Goal: Information Seeking & Learning: Learn about a topic

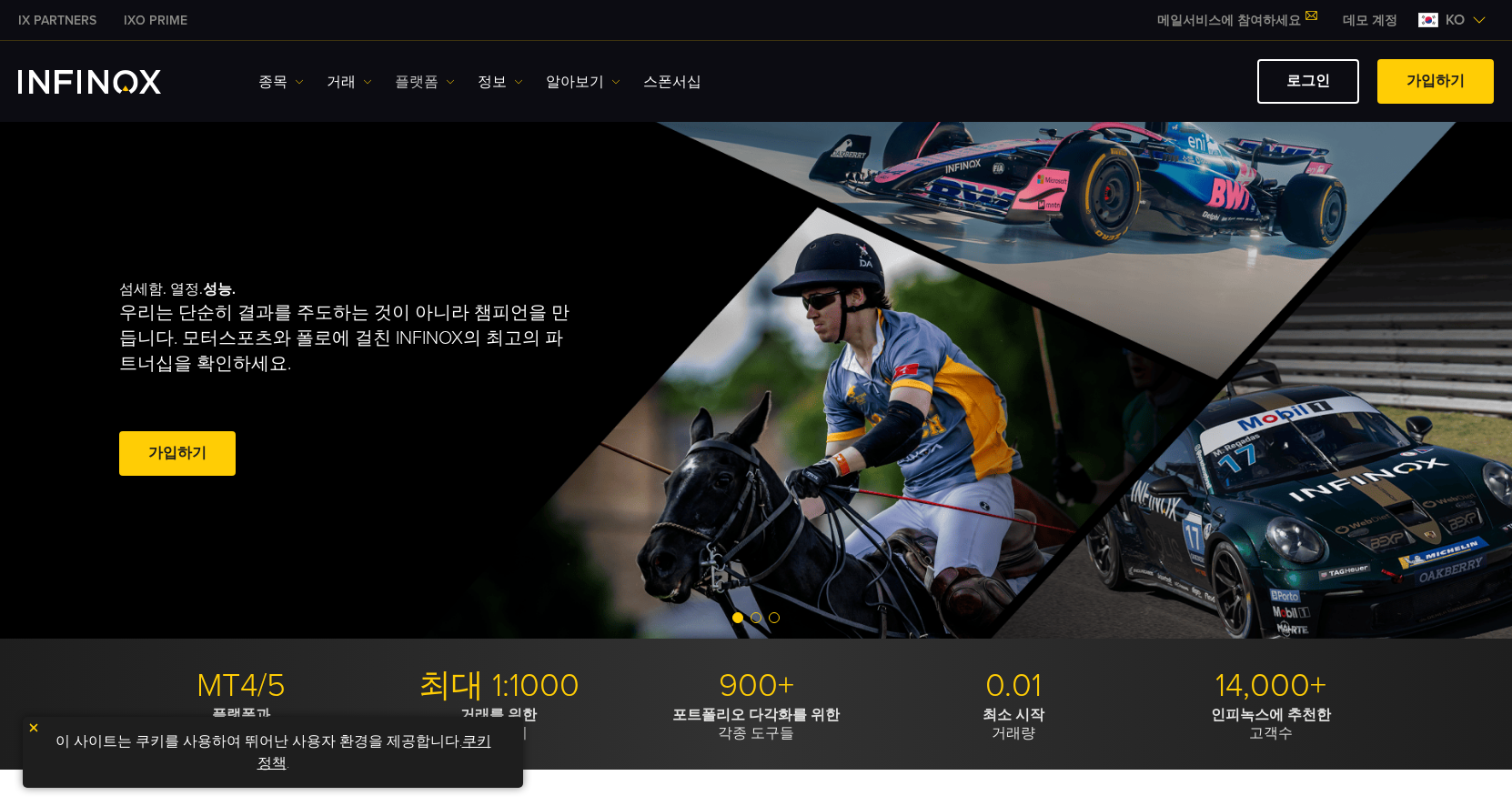
click at [435, 81] on link "플랫폼" at bounding box center [425, 81] width 60 height 22
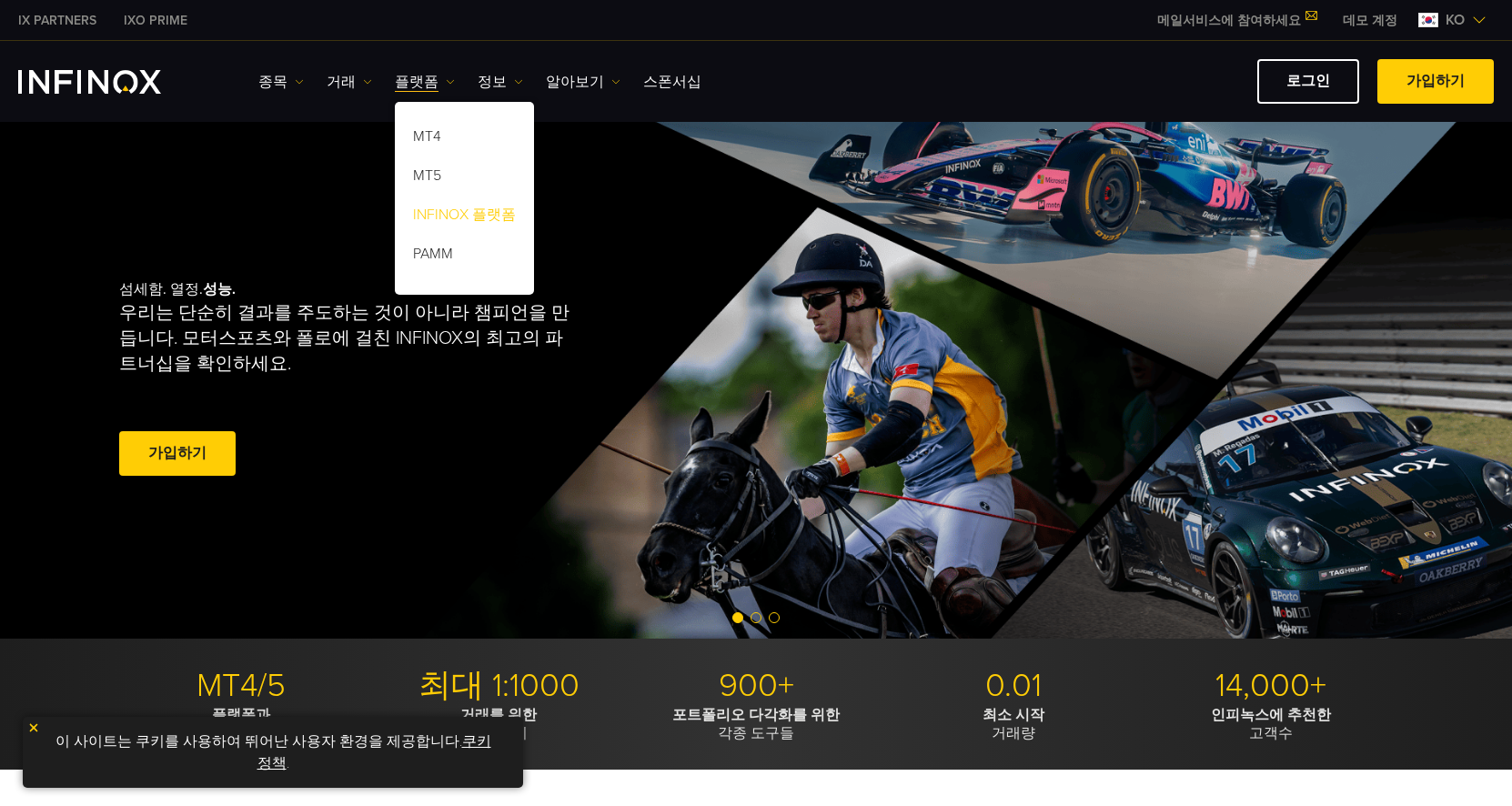
click at [446, 206] on link "INFINOX 플랫폼" at bounding box center [464, 218] width 139 height 39
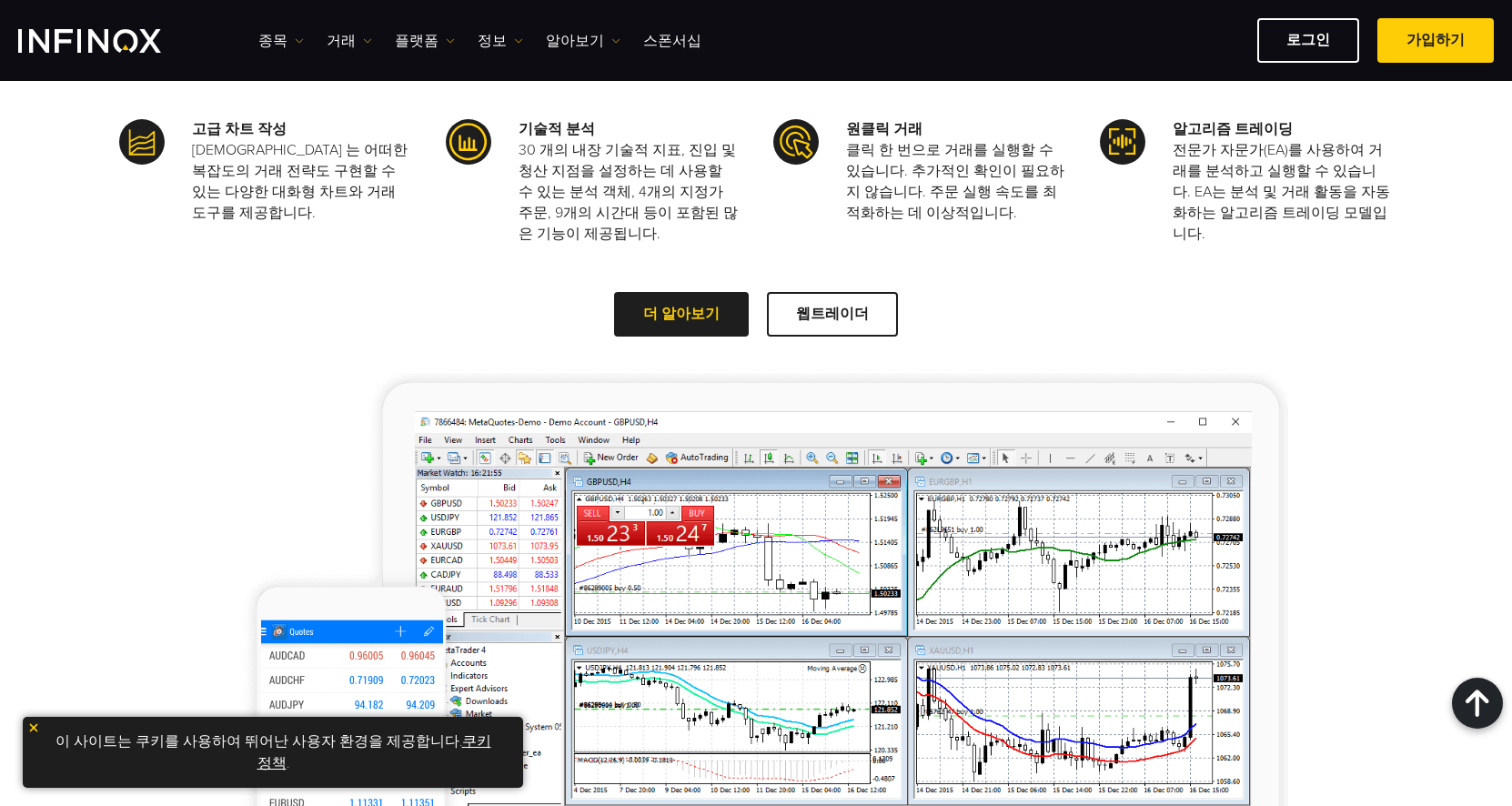
scroll to position [1637, 0]
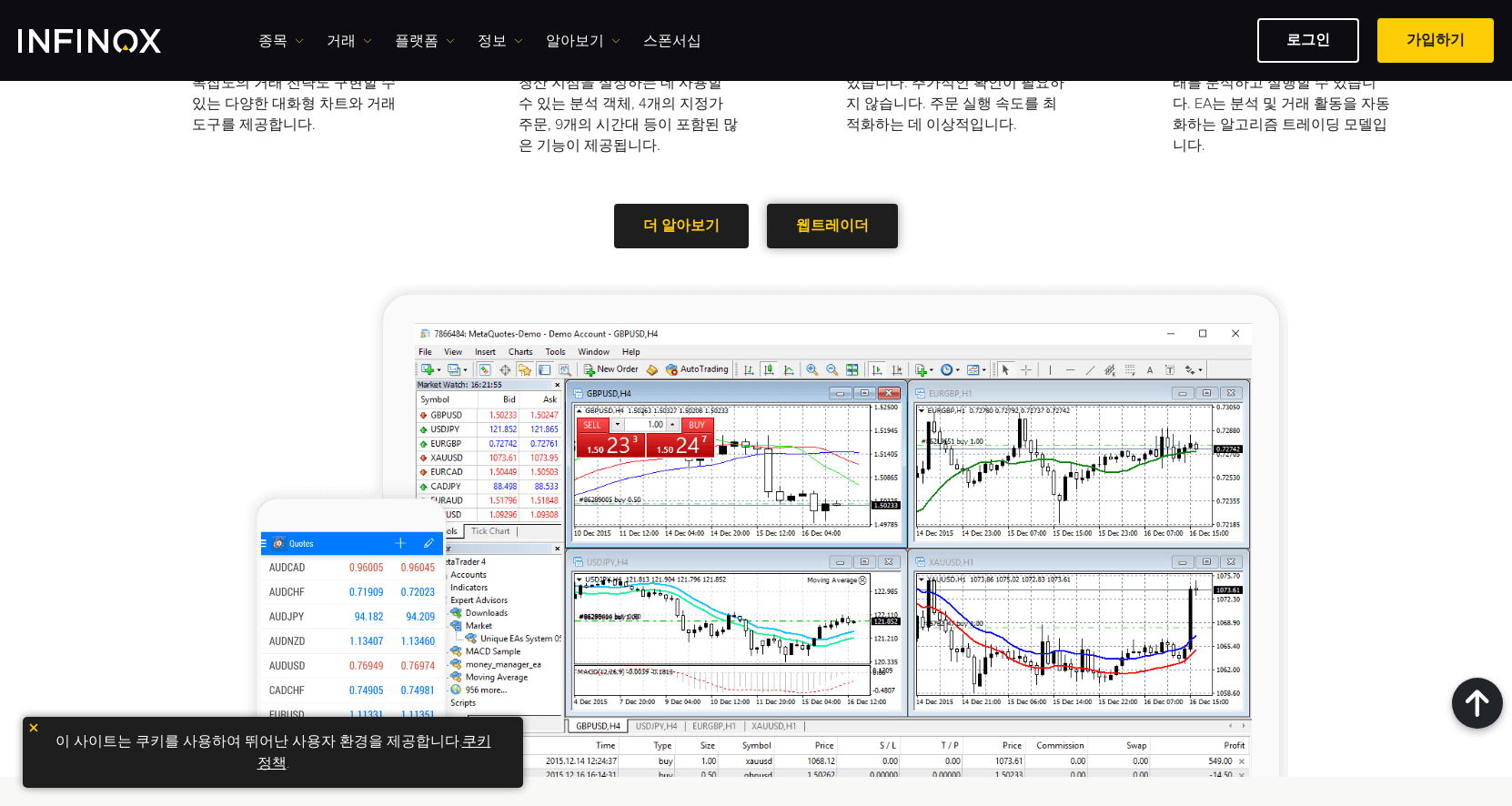
click at [832, 227] on span at bounding box center [832, 227] width 0 height 0
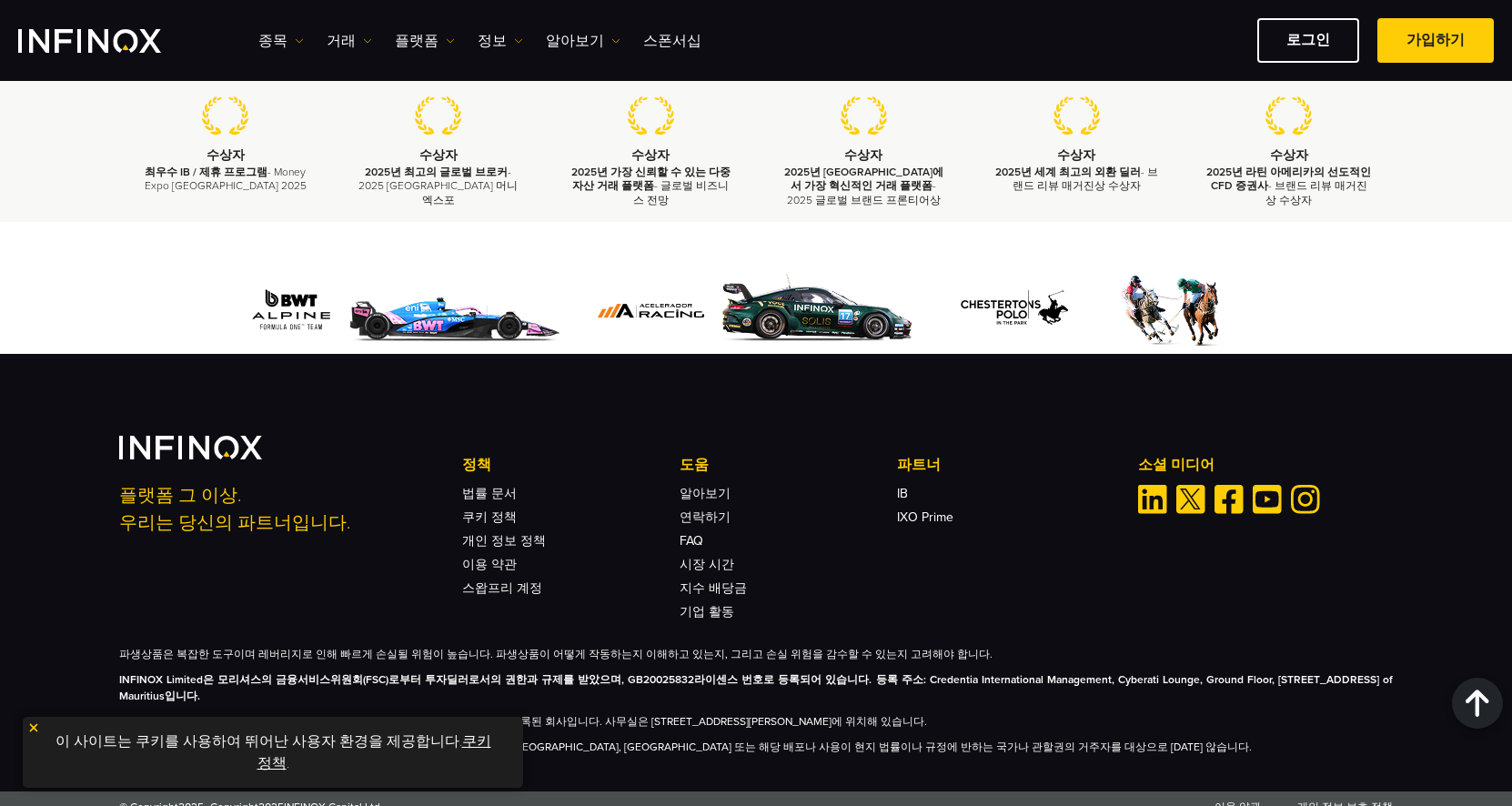
scroll to position [6048, 0]
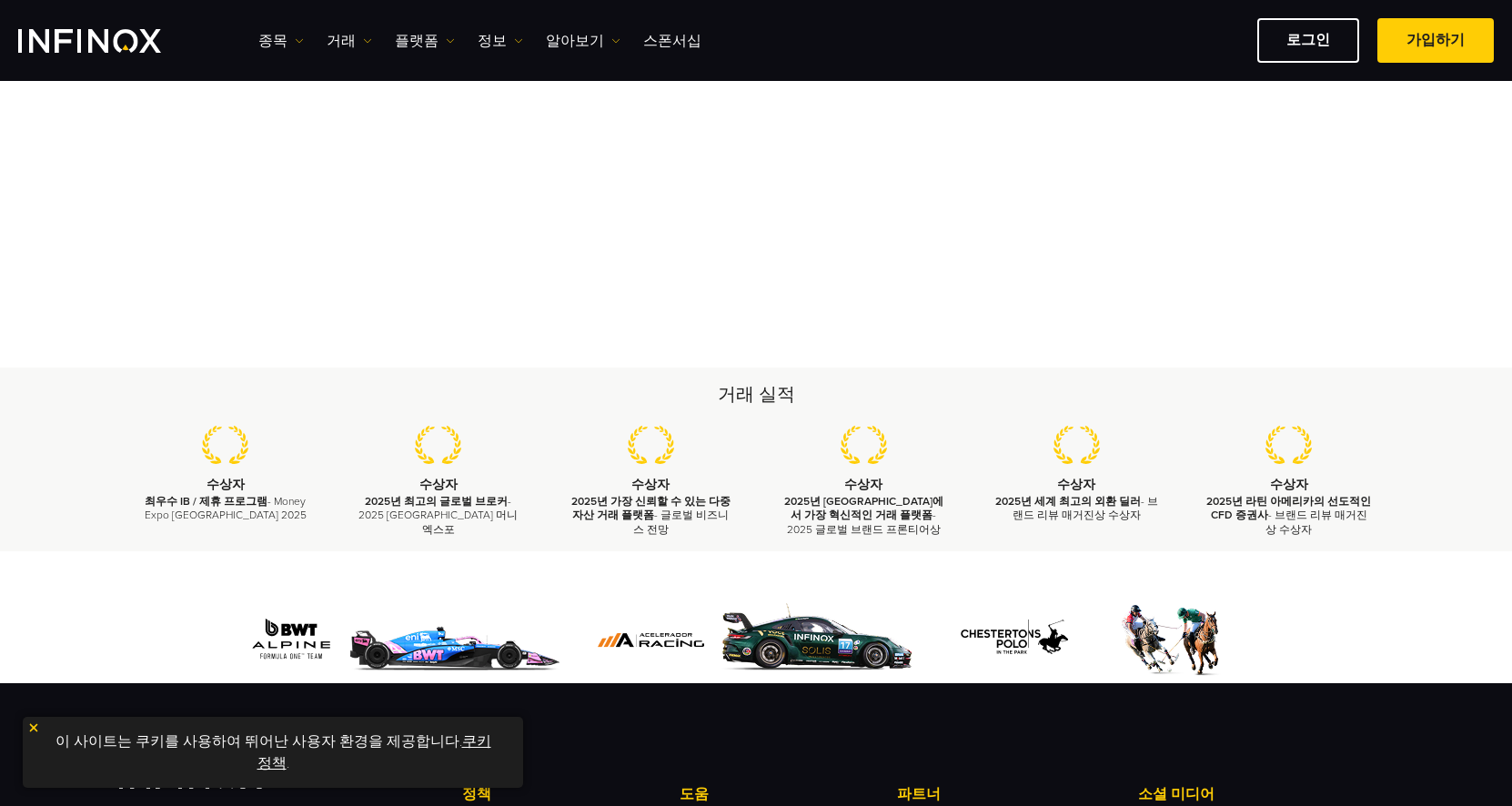
scroll to position [441, 0]
